Goal: Understand process/instructions: Learn how to perform a task or action

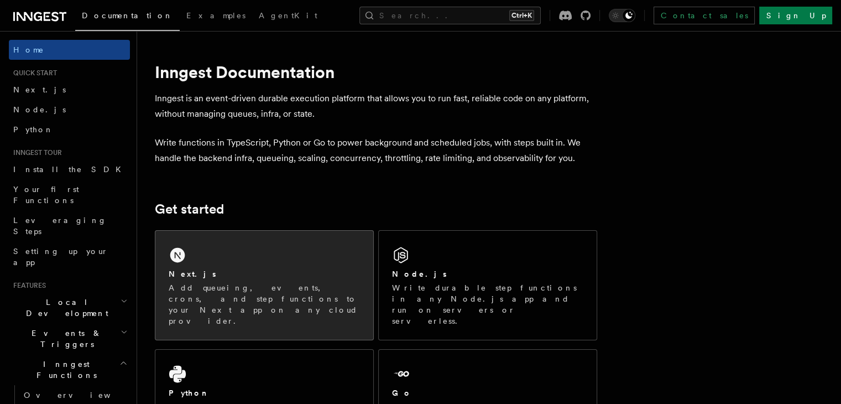
click at [265, 262] on div "Next.js Add queueing, events, crons, and step functions to your Next app on any…" at bounding box center [264, 285] width 218 height 109
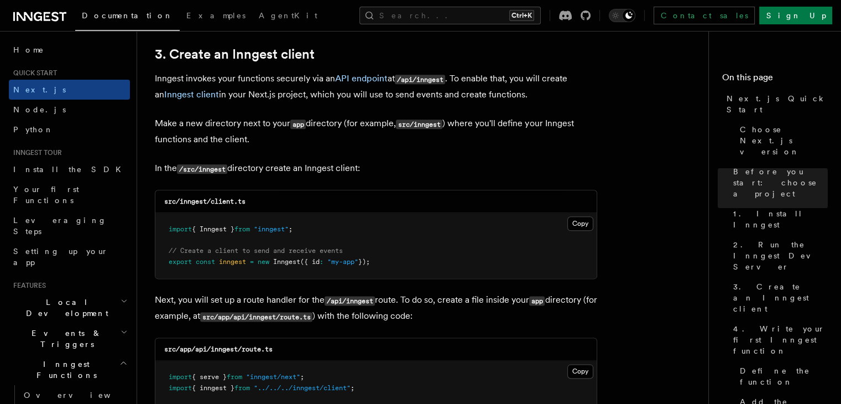
scroll to position [1327, 0]
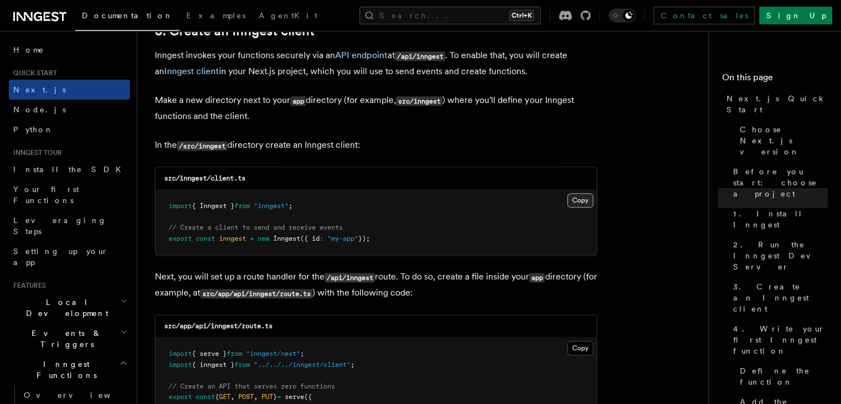
click at [578, 206] on button "Copy Copied" at bounding box center [580, 200] width 26 height 14
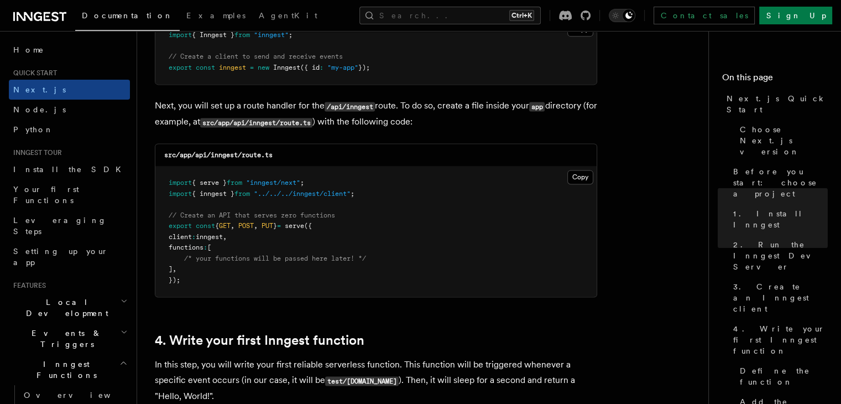
scroll to position [1493, 0]
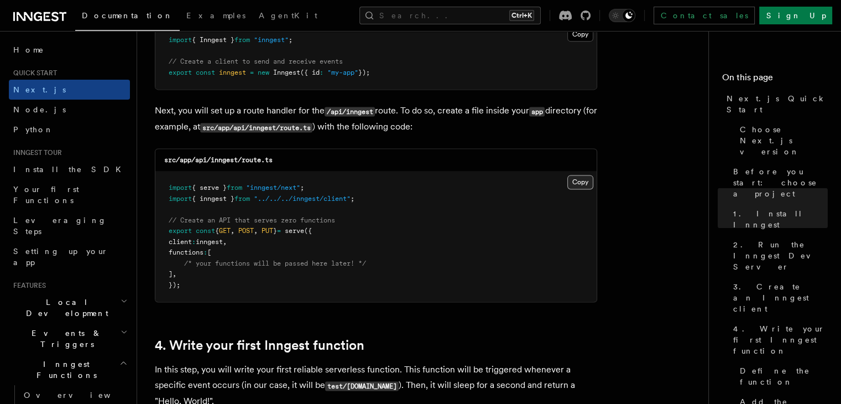
click at [578, 179] on button "Copy Copied" at bounding box center [580, 182] width 26 height 14
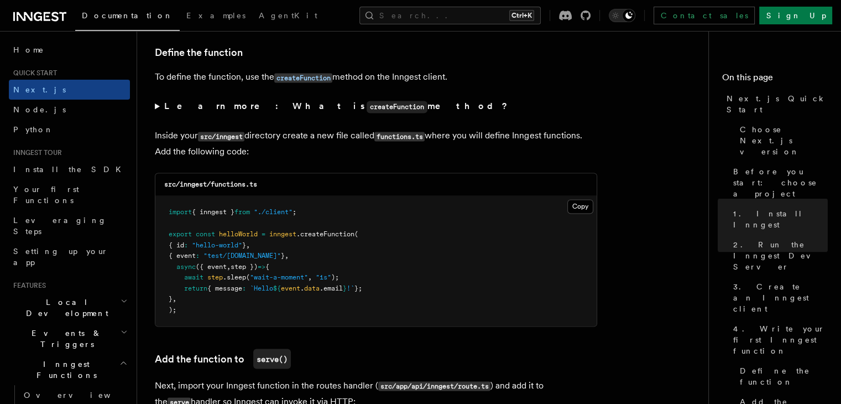
scroll to position [1880, 0]
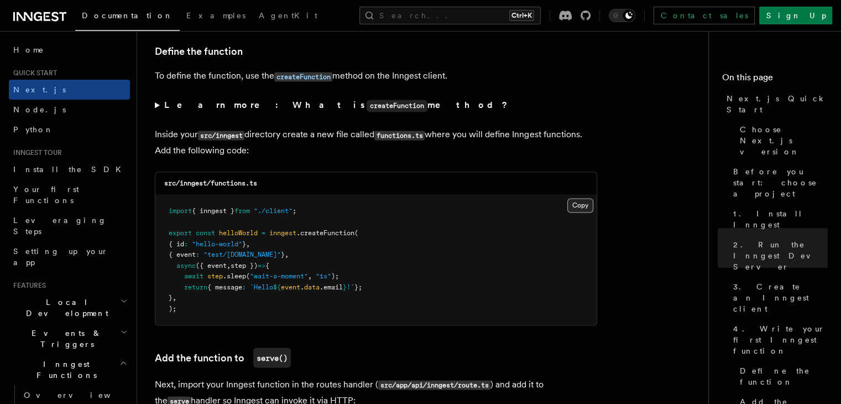
click at [583, 208] on button "Copy Copied" at bounding box center [580, 205] width 26 height 14
click at [582, 207] on button "Copy Copied" at bounding box center [580, 205] width 26 height 14
